Goal: Check status: Check status

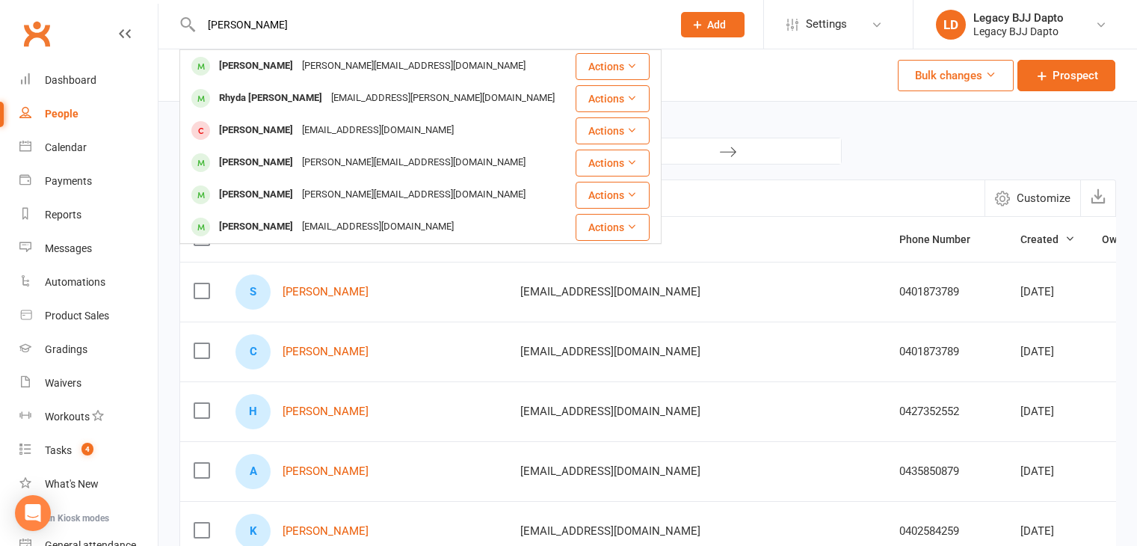
select select "100"
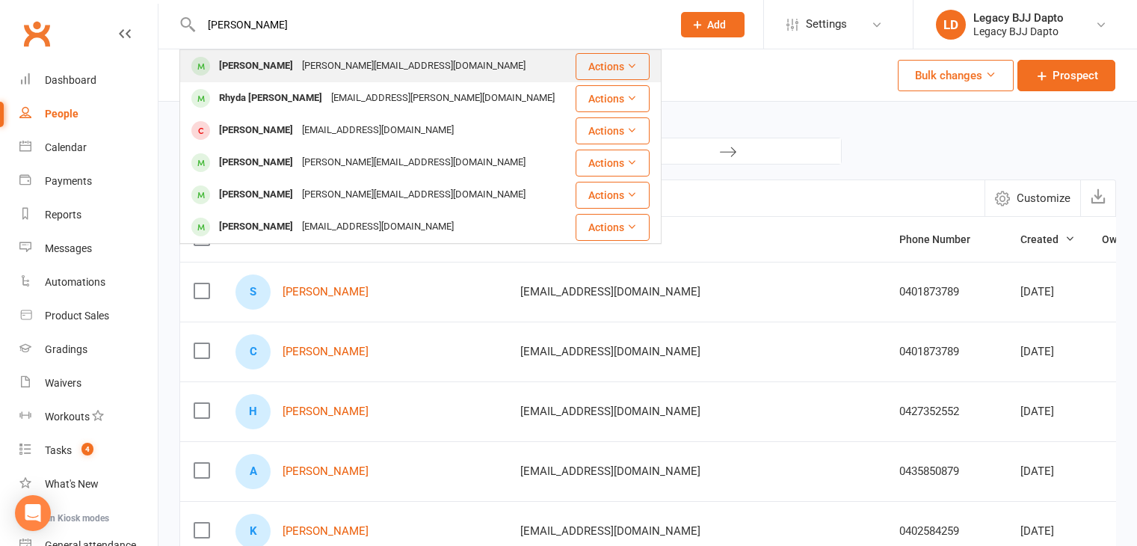
type input "[PERSON_NAME]"
click at [236, 69] on div "[PERSON_NAME]" at bounding box center [255, 66] width 83 height 22
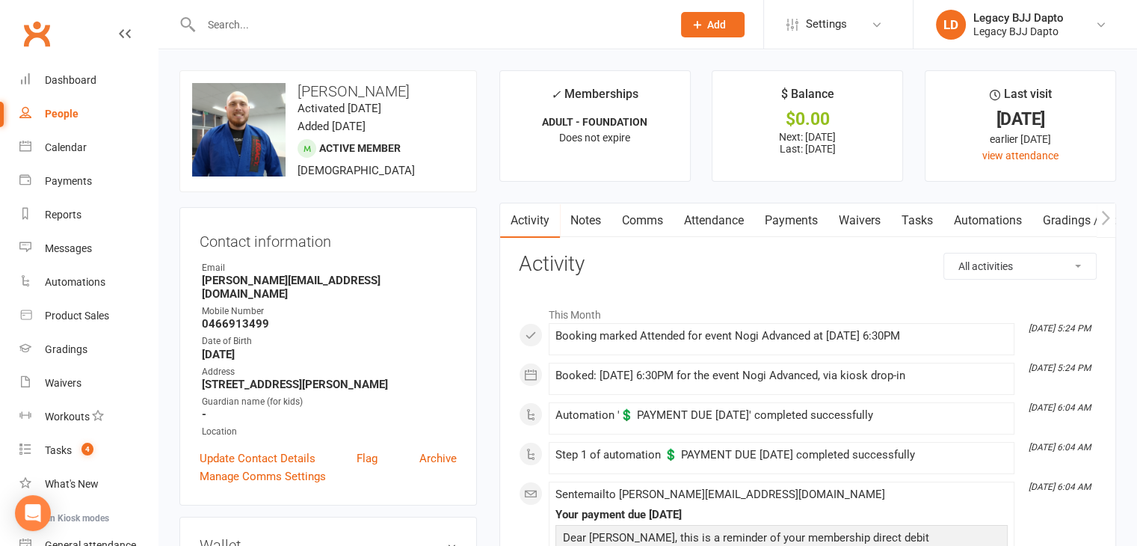
click at [789, 223] on link "Payments" at bounding box center [791, 220] width 74 height 34
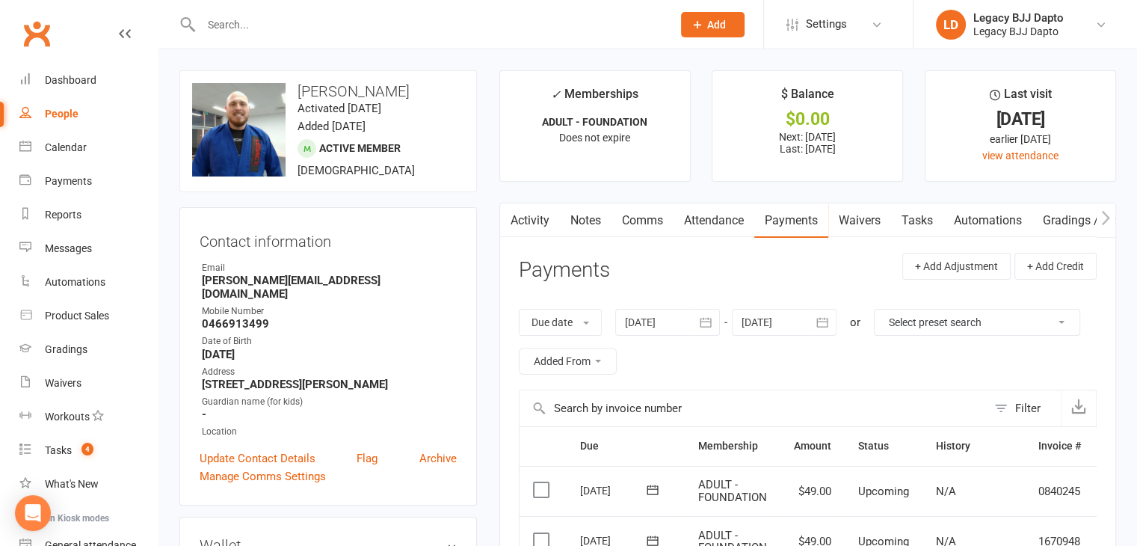
click at [288, 19] on input "text" at bounding box center [429, 24] width 465 height 21
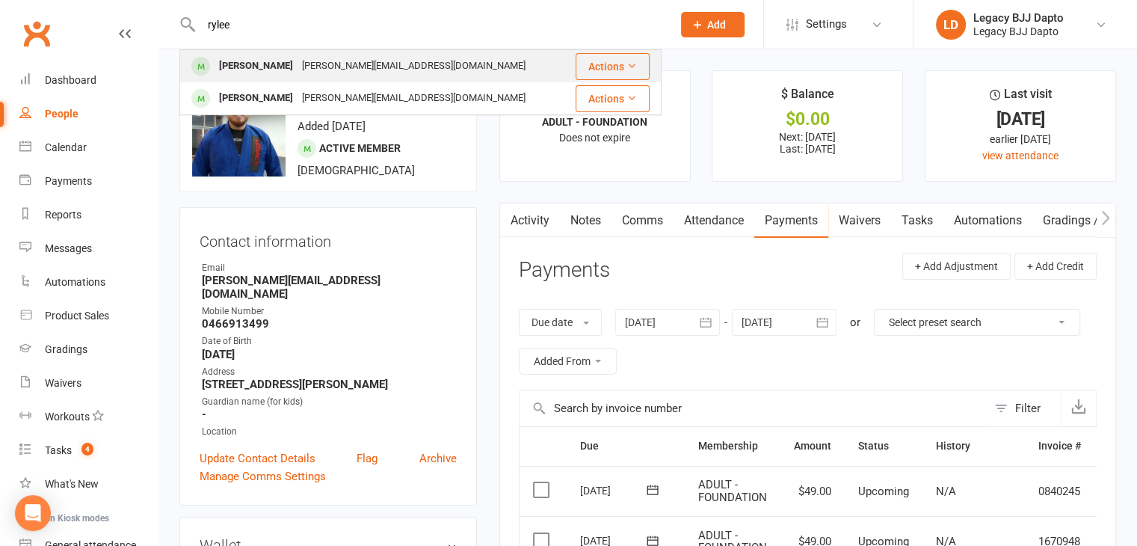
type input "rylee"
click at [297, 66] on div "[PERSON_NAME][EMAIL_ADDRESS][DOMAIN_NAME]" at bounding box center [413, 66] width 232 height 22
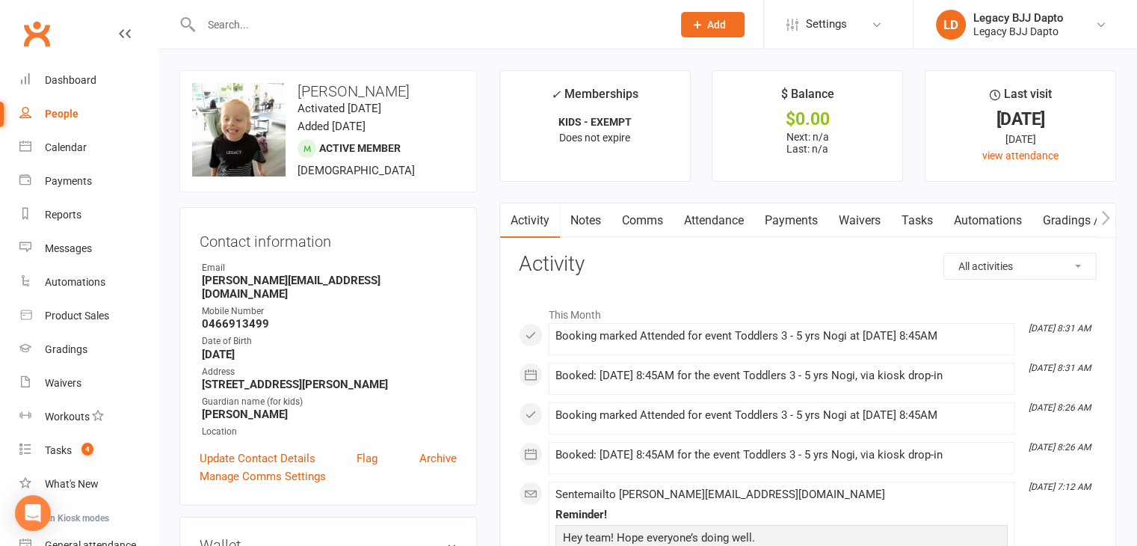
click at [785, 225] on link "Payments" at bounding box center [791, 220] width 74 height 34
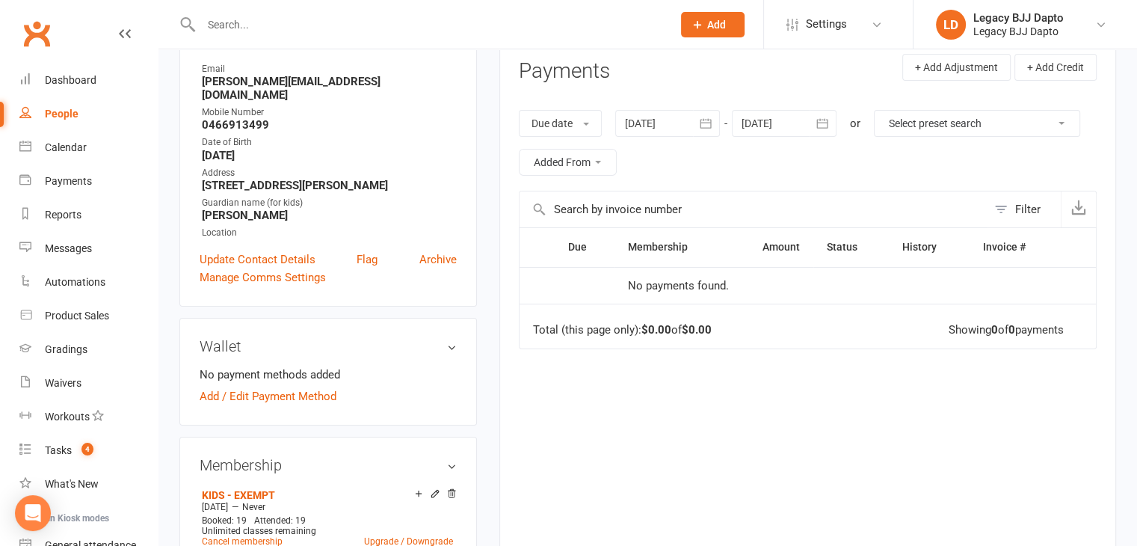
scroll to position [197, 0]
click at [711, 127] on icon "button" at bounding box center [705, 125] width 11 height 10
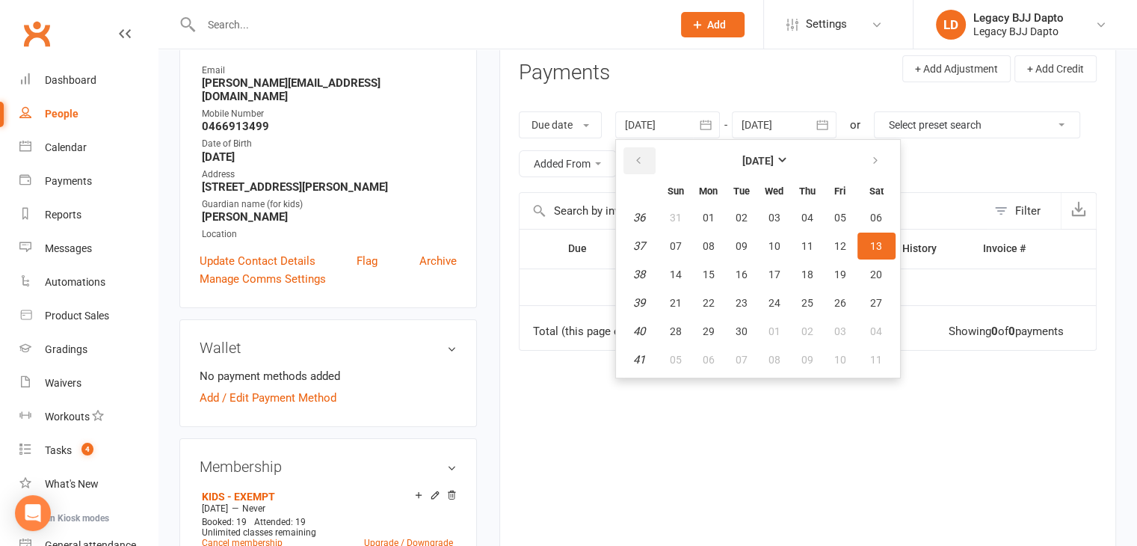
click at [634, 160] on button "button" at bounding box center [639, 160] width 32 height 27
click at [634, 159] on button "button" at bounding box center [639, 160] width 32 height 27
click at [874, 161] on icon "button" at bounding box center [875, 161] width 10 height 12
click at [874, 159] on icon "button" at bounding box center [875, 161] width 10 height 12
click at [705, 211] on span "01" at bounding box center [708, 217] width 12 height 12
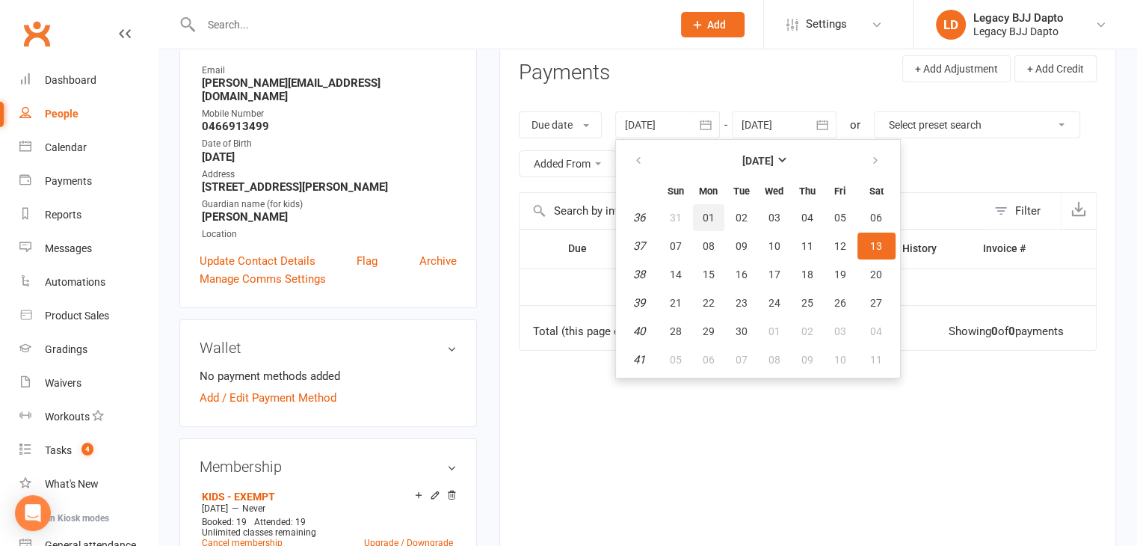
type input "[DATE]"
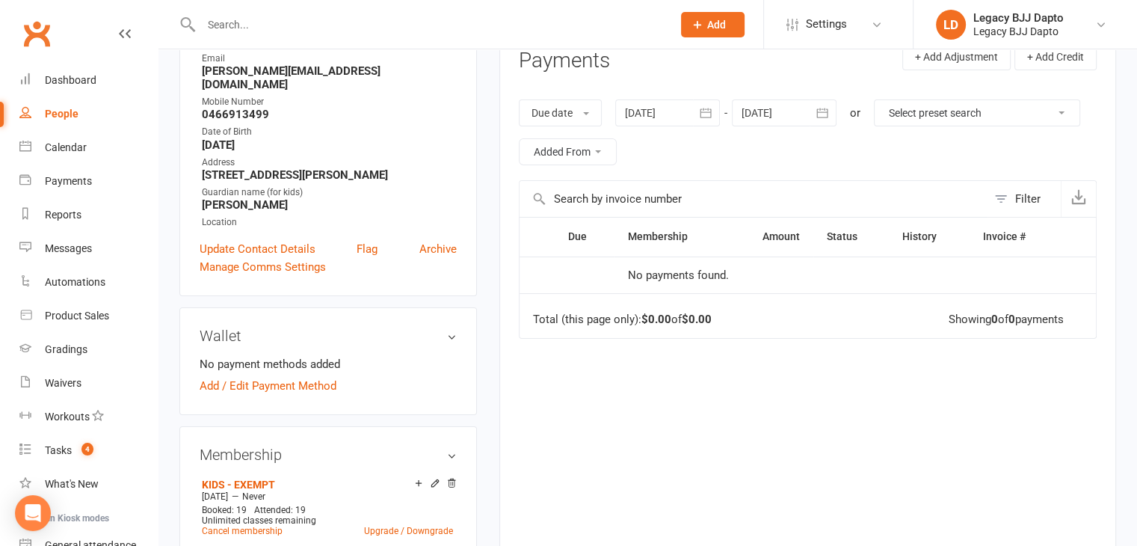
scroll to position [0, 0]
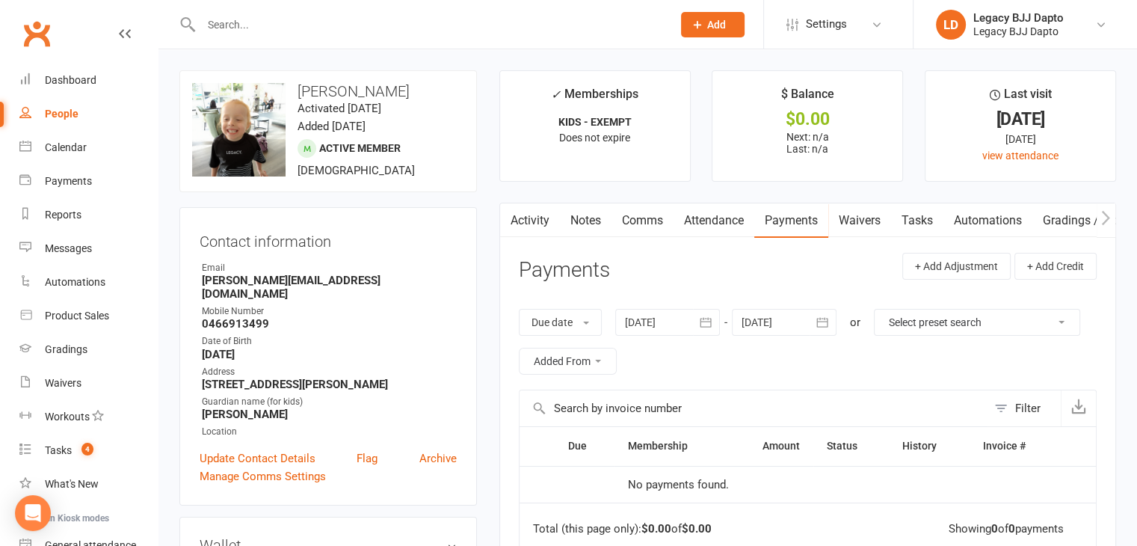
click at [373, 25] on input "text" at bounding box center [429, 24] width 465 height 21
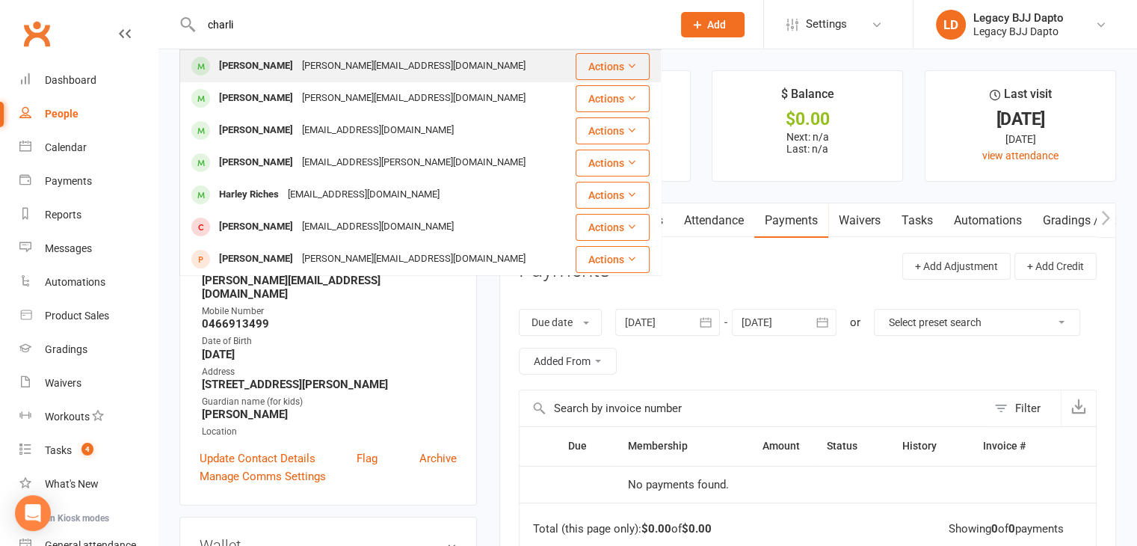
type input "charli"
click at [297, 69] on div "[PERSON_NAME][EMAIL_ADDRESS][DOMAIN_NAME]" at bounding box center [413, 66] width 232 height 22
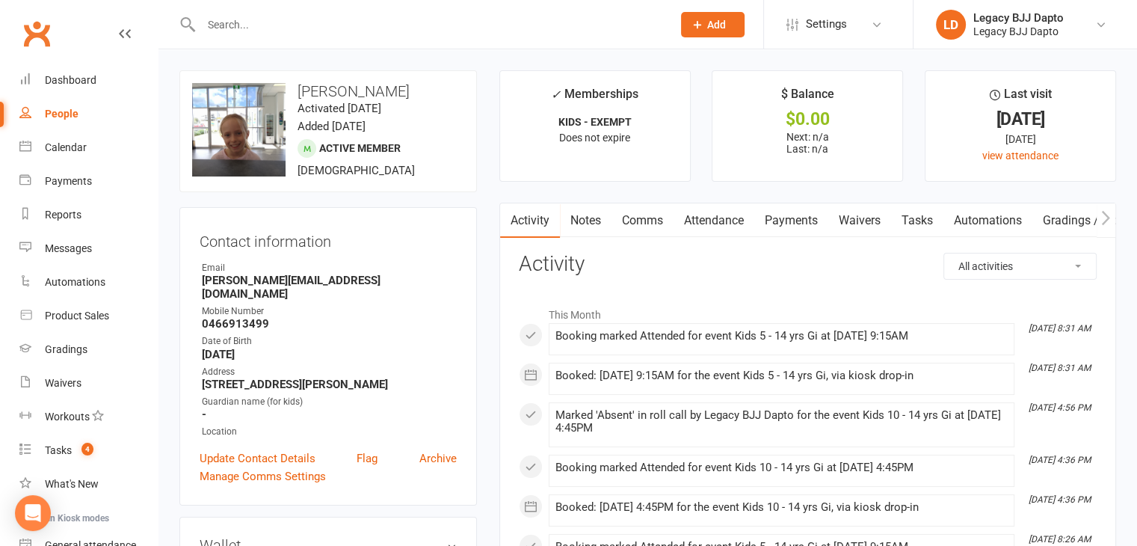
click at [803, 214] on link "Payments" at bounding box center [791, 220] width 74 height 34
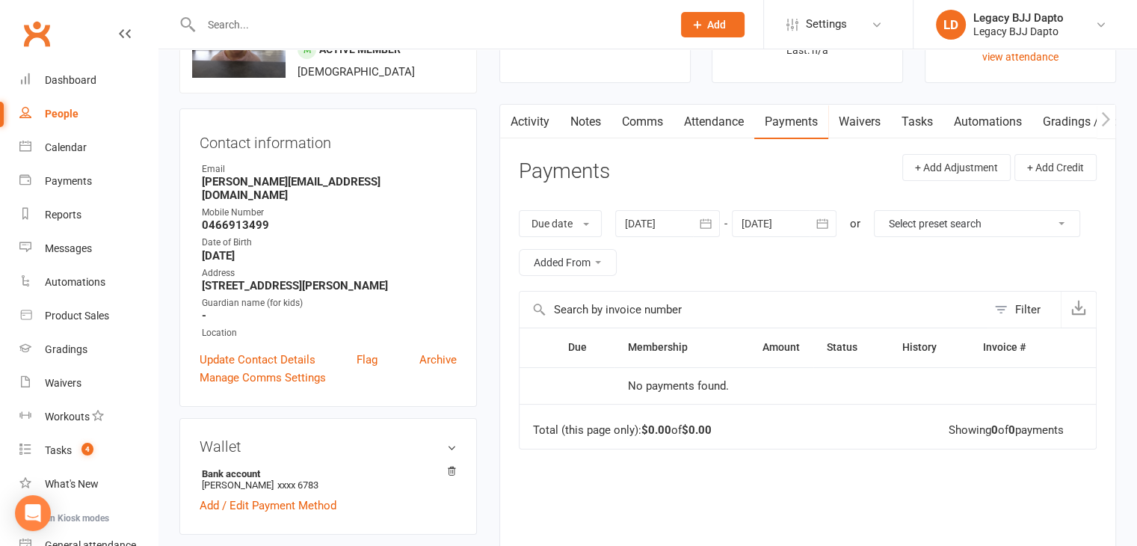
scroll to position [89, 0]
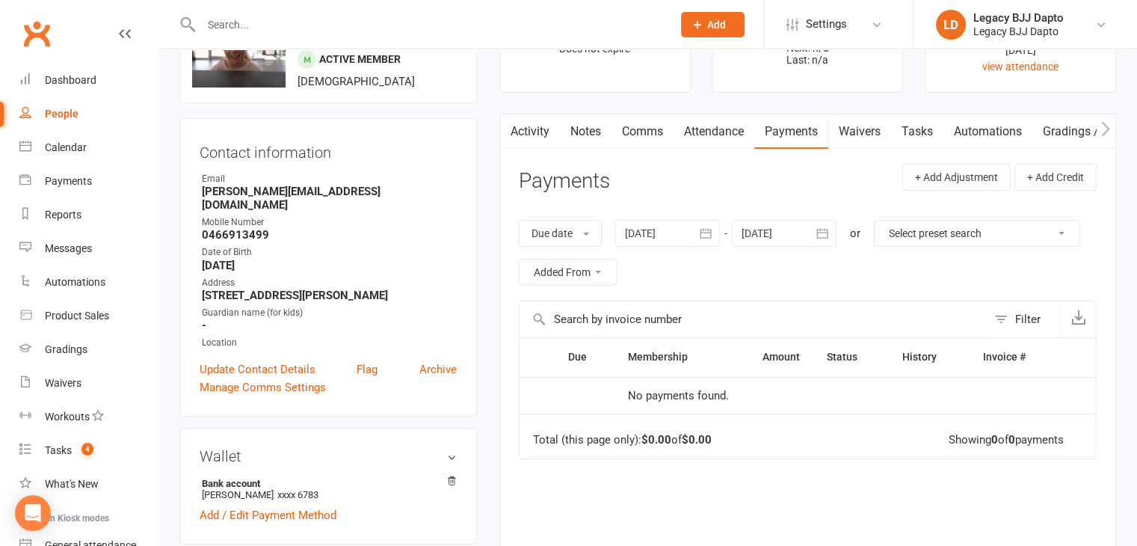
click at [708, 234] on icon "button" at bounding box center [705, 233] width 15 height 15
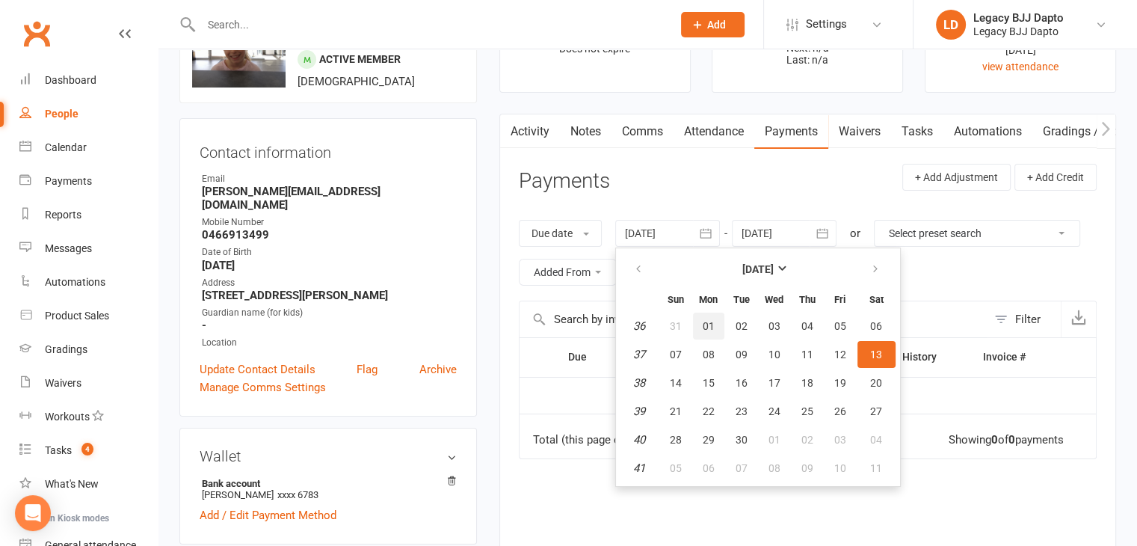
click at [707, 320] on span "01" at bounding box center [708, 326] width 12 height 12
type input "[DATE]"
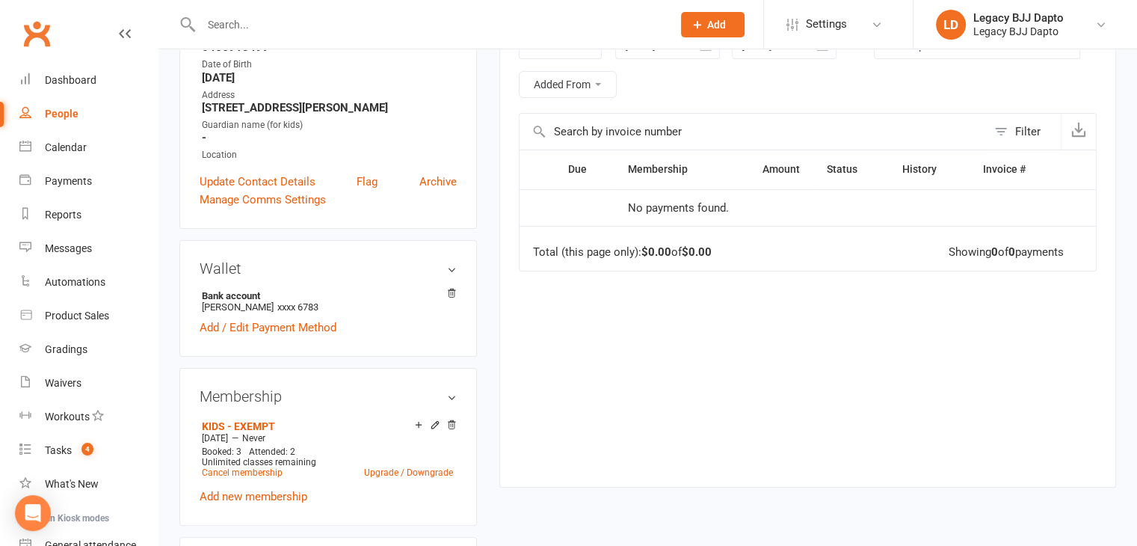
scroll to position [0, 0]
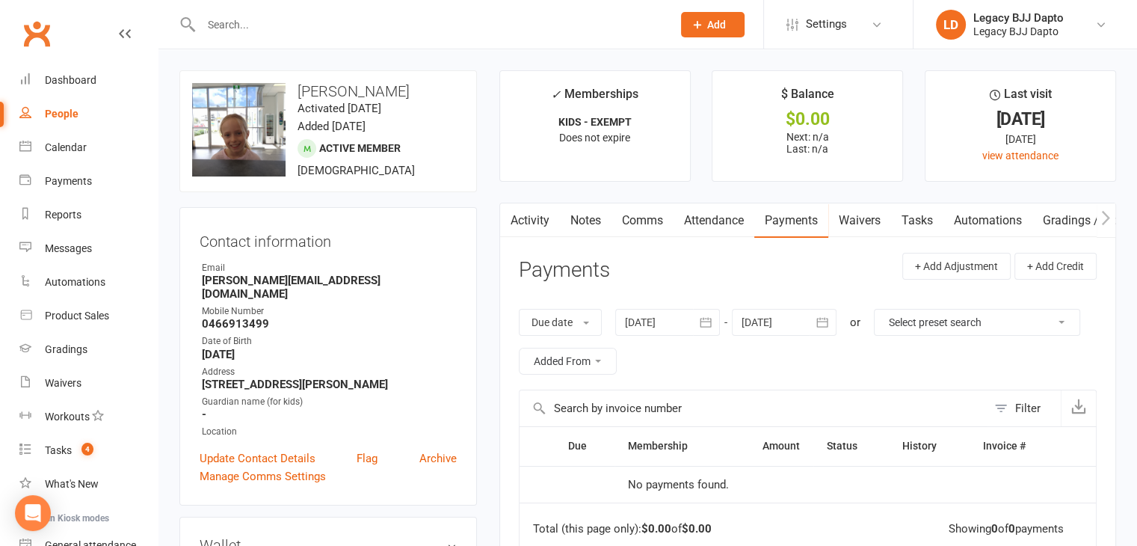
click at [340, 21] on input "text" at bounding box center [429, 24] width 465 height 21
type input "r"
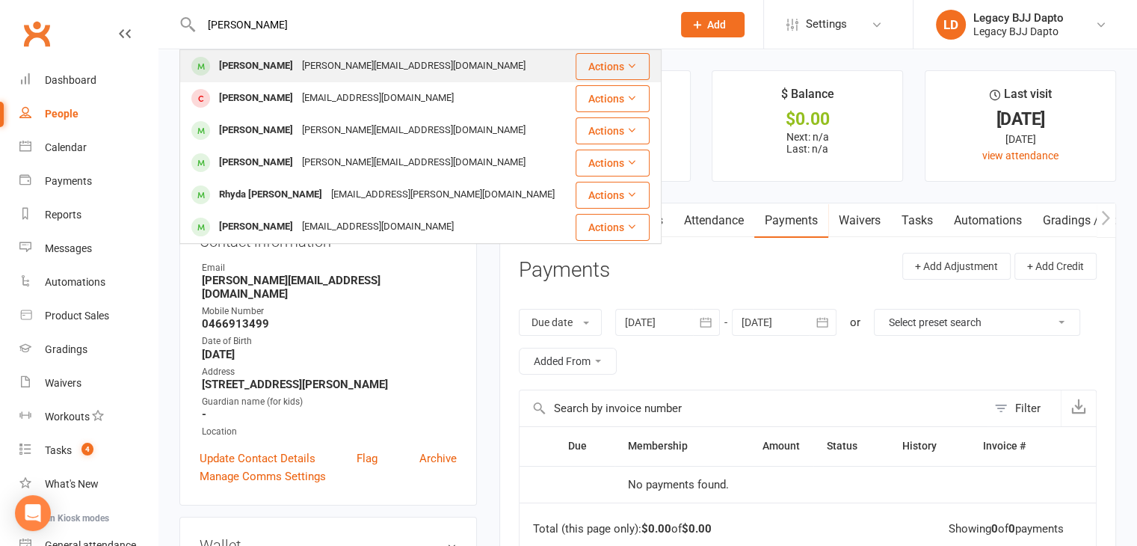
type input "[PERSON_NAME]"
click at [271, 62] on div "[PERSON_NAME]" at bounding box center [255, 66] width 83 height 22
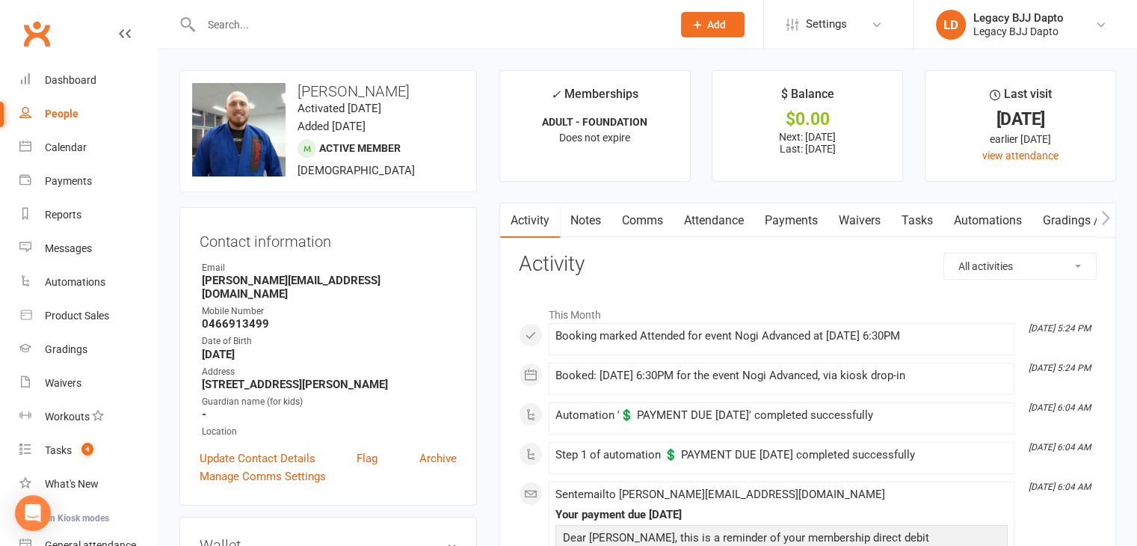
click at [801, 217] on link "Payments" at bounding box center [791, 220] width 74 height 34
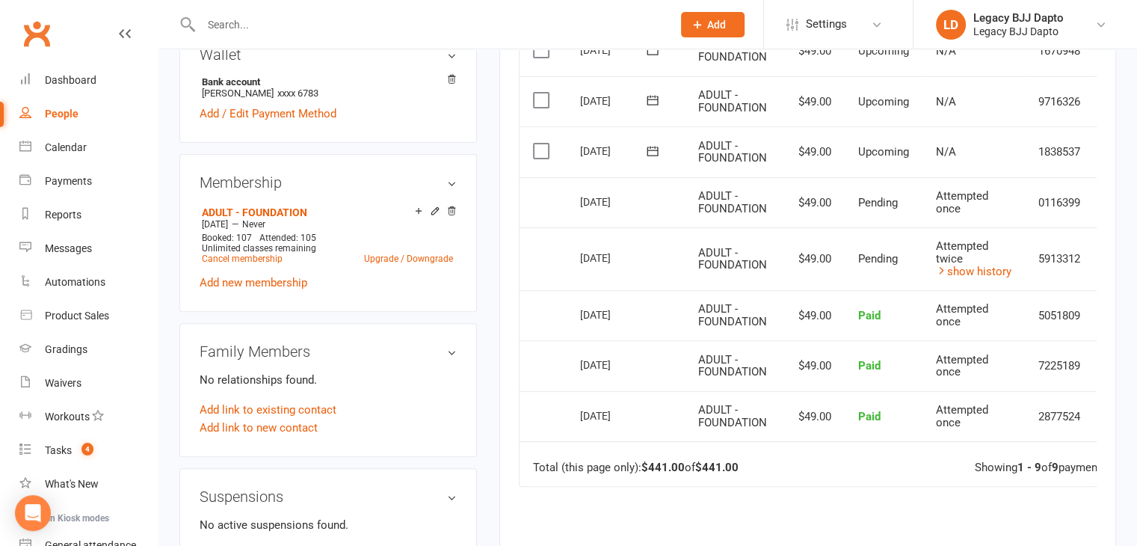
scroll to position [489, 0]
click at [847, 246] on td "Pending" at bounding box center [883, 259] width 78 height 63
drag, startPoint x: 652, startPoint y: 257, endPoint x: 662, endPoint y: 273, distance: 18.5
click at [662, 273] on td "[DATE]" at bounding box center [625, 259] width 118 height 63
